Goal: Information Seeking & Learning: Learn about a topic

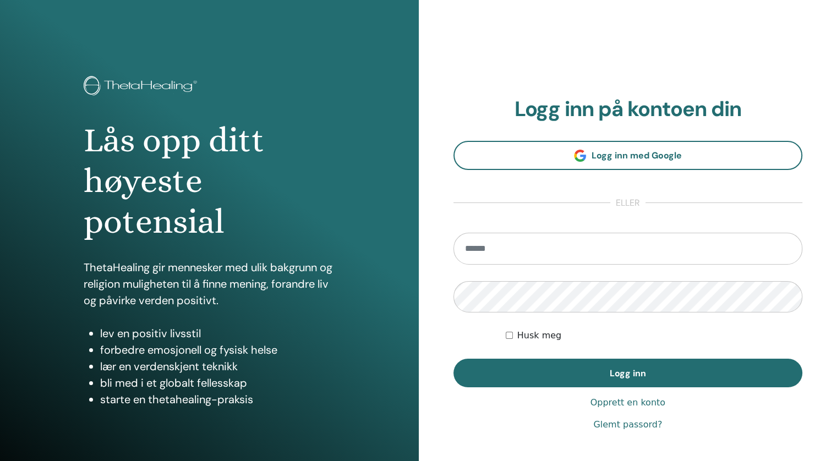
click at [511, 255] on input "email" at bounding box center [629, 249] width 350 height 32
type input "**********"
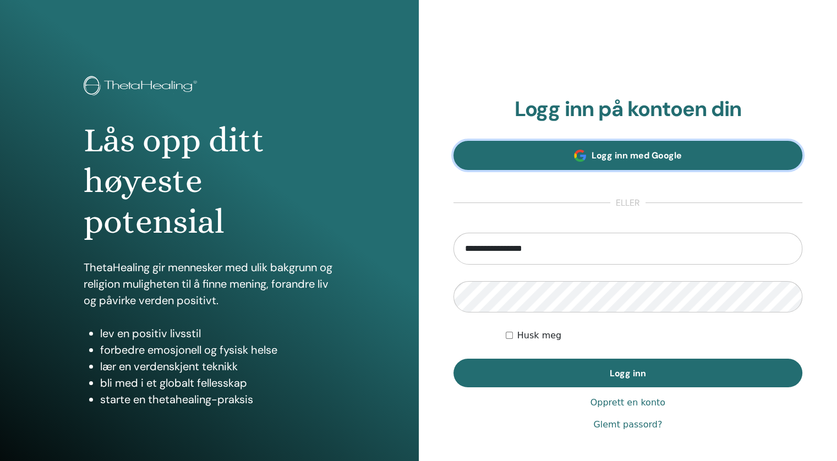
click at [615, 158] on font "Logg inn med Google" at bounding box center [637, 156] width 90 height 12
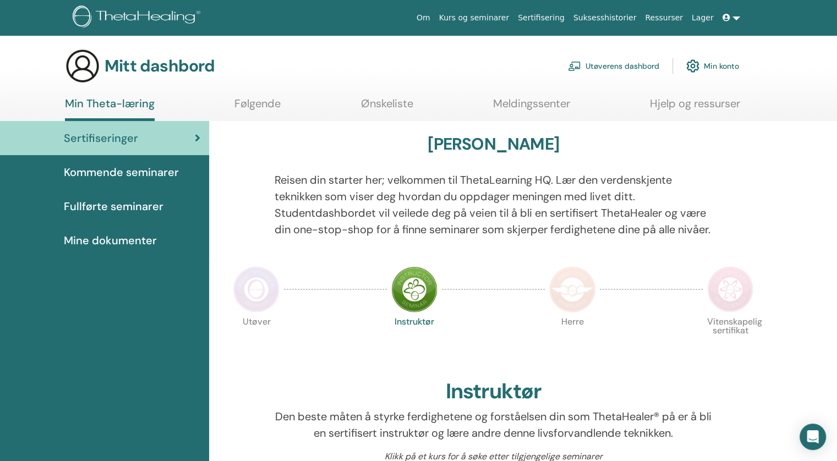
click at [133, 206] on font "Fullførte seminarer" at bounding box center [114, 206] width 100 height 14
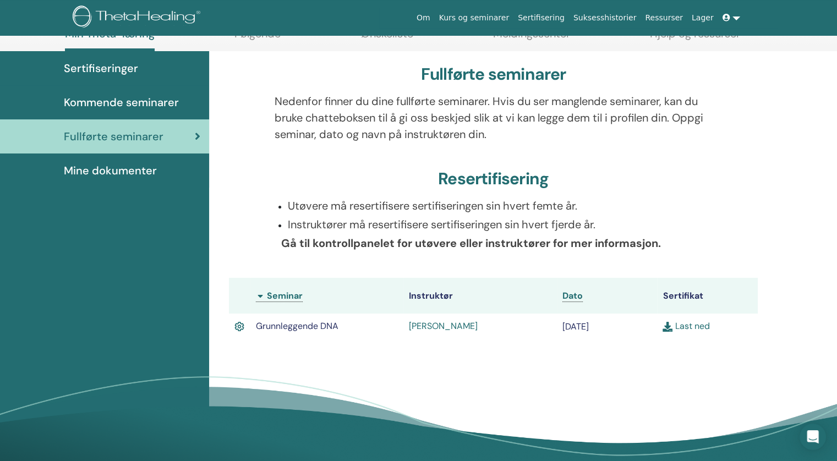
scroll to position [108, 0]
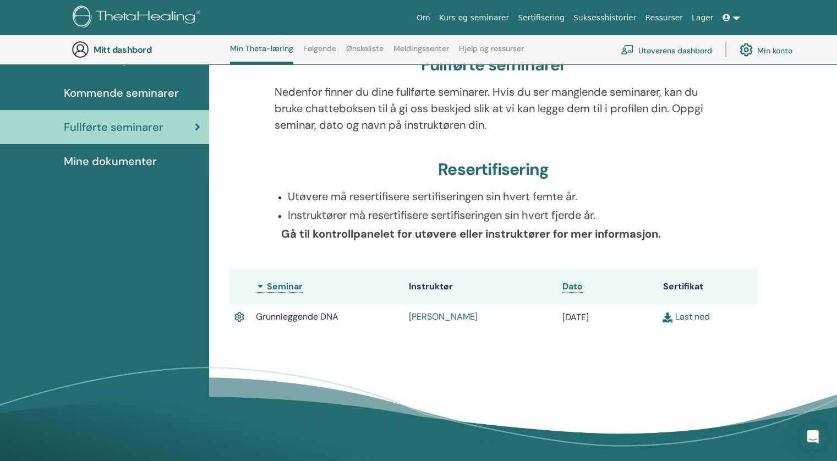
click at [128, 160] on font "Mine dokumenter" at bounding box center [110, 161] width 93 height 14
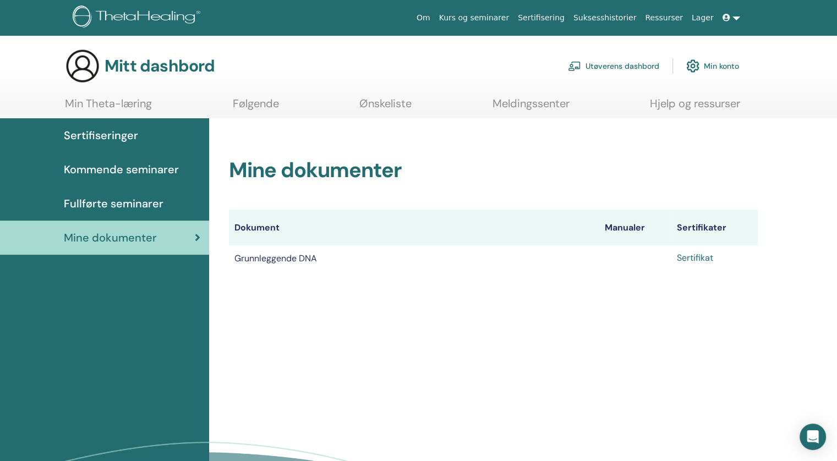
click at [709, 258] on font "Sertifikat" at bounding box center [695, 258] width 36 height 12
click at [126, 138] on font "Sertifiseringer" at bounding box center [101, 135] width 74 height 14
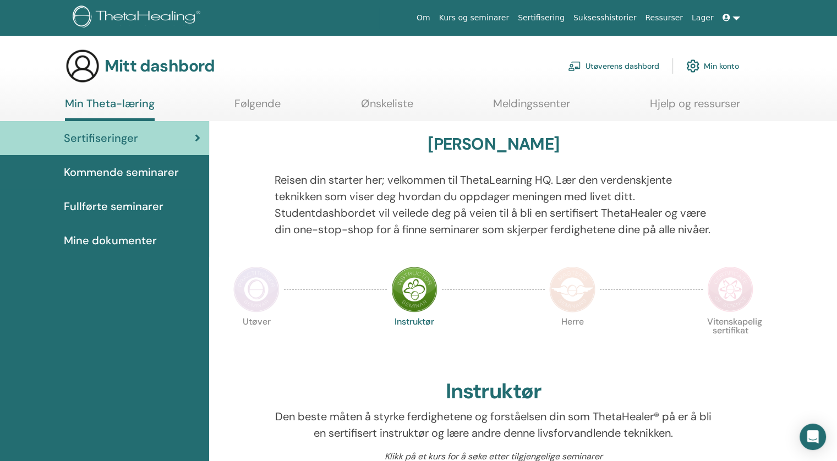
click at [266, 101] on font "Følgende" at bounding box center [258, 103] width 46 height 14
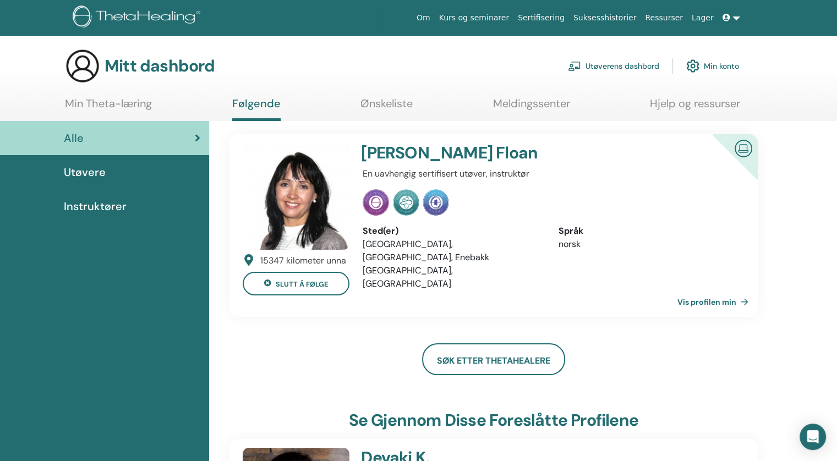
click at [711, 297] on font "Vis profilen min" at bounding box center [707, 302] width 59 height 10
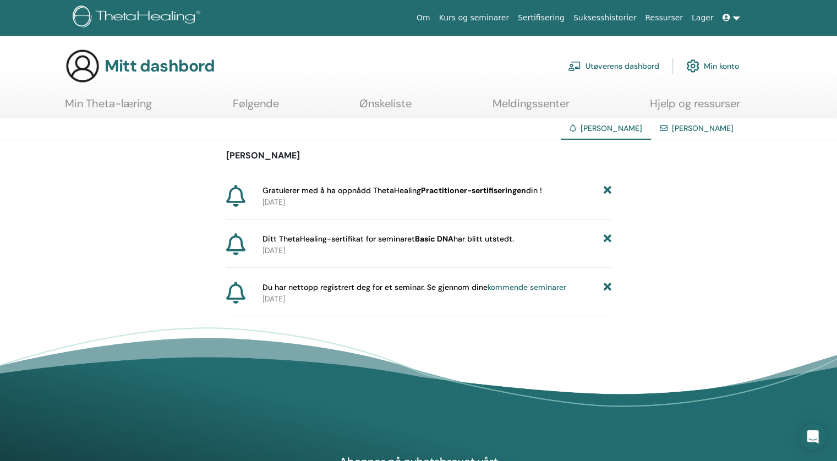
click at [716, 128] on font "[PERSON_NAME]" at bounding box center [703, 128] width 62 height 10
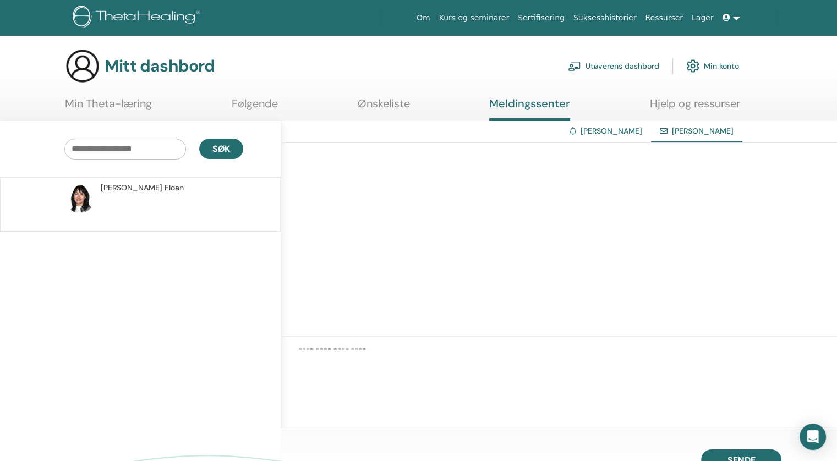
click at [135, 105] on font "Min Theta-læring" at bounding box center [108, 103] width 87 height 14
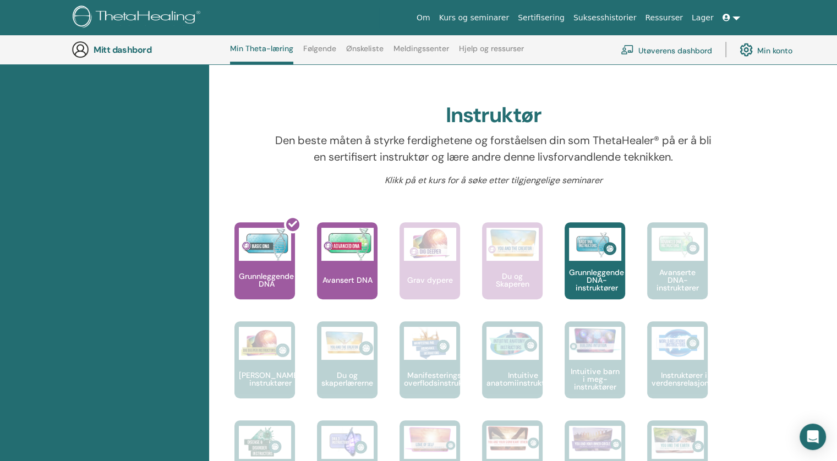
scroll to position [310, 0]
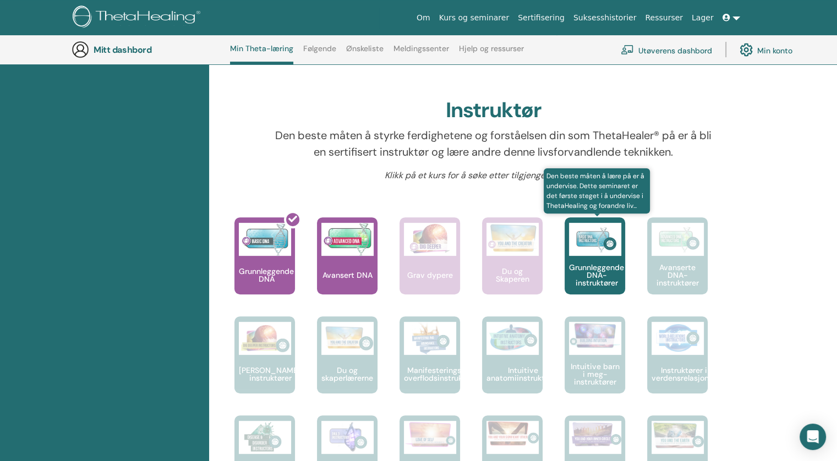
click at [585, 256] on img at bounding box center [595, 239] width 52 height 33
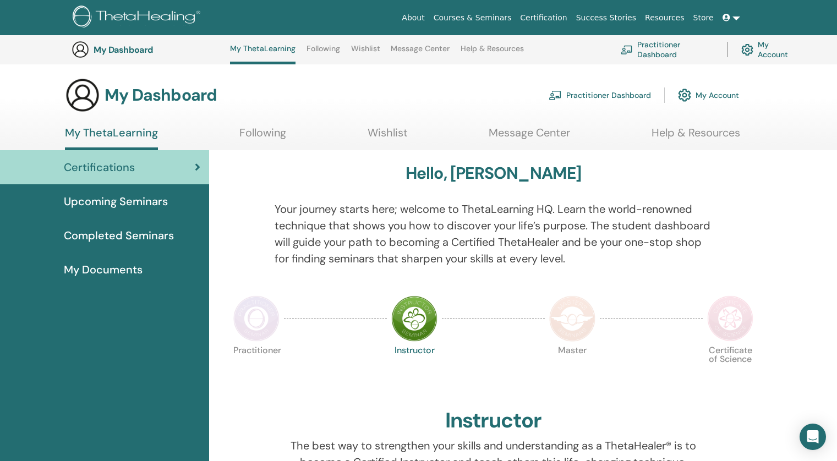
scroll to position [310, 0]
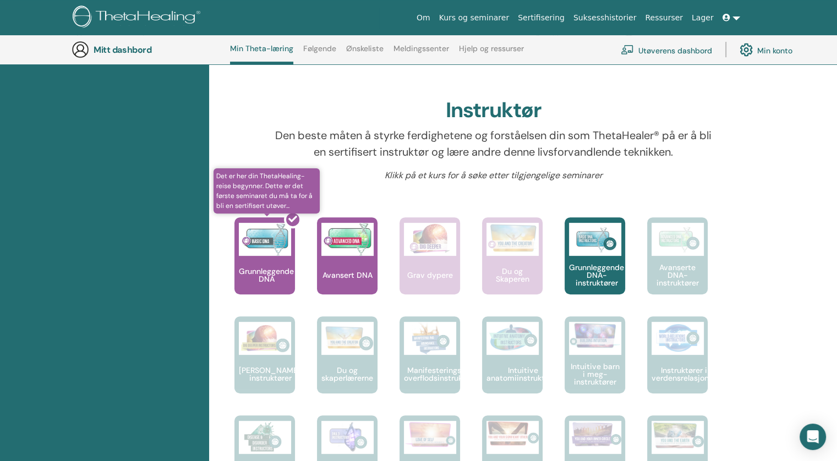
click at [269, 273] on div at bounding box center [271, 260] width 61 height 99
